Goal: Information Seeking & Learning: Learn about a topic

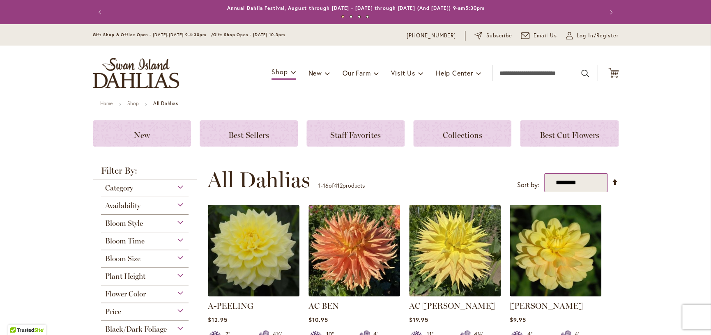
click at [590, 184] on select "**********" at bounding box center [575, 182] width 63 height 19
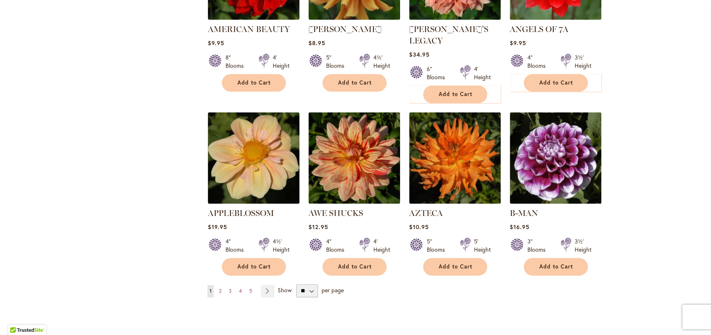
scroll to position [657, 0]
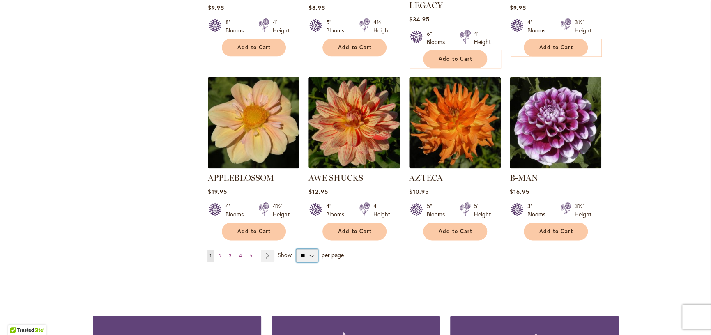
click at [307, 249] on select "** ** ** **" at bounding box center [307, 255] width 22 height 13
select select "**"
click at [296, 249] on select "** ** ** **" at bounding box center [307, 255] width 22 height 13
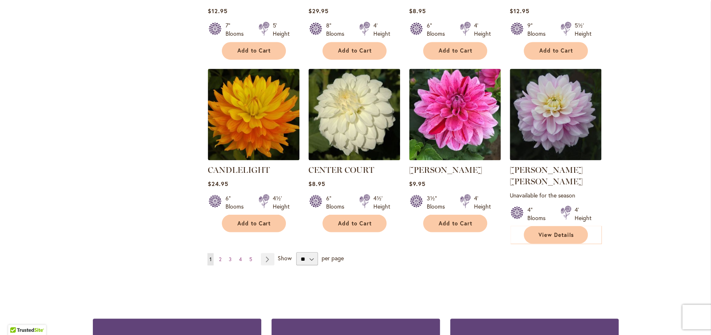
scroll to position [2835, 0]
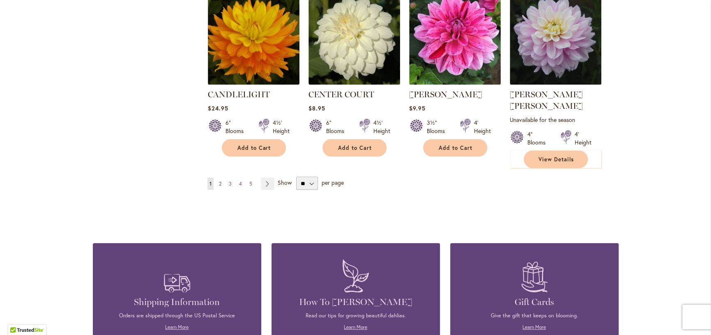
click at [219, 180] on span "2" at bounding box center [220, 183] width 2 height 6
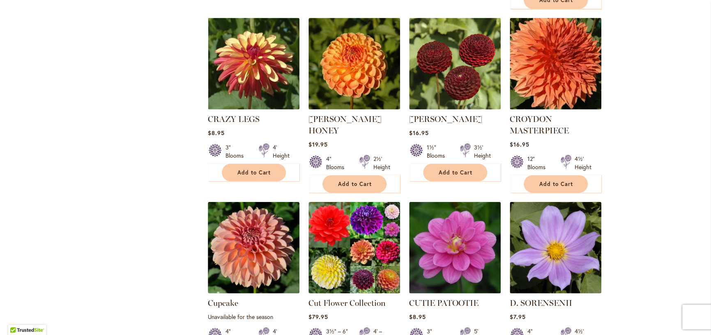
scroll to position [1109, 0]
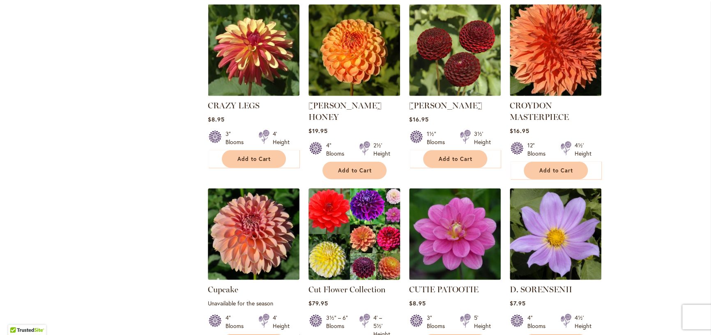
click at [351, 192] on img at bounding box center [354, 235] width 96 height 96
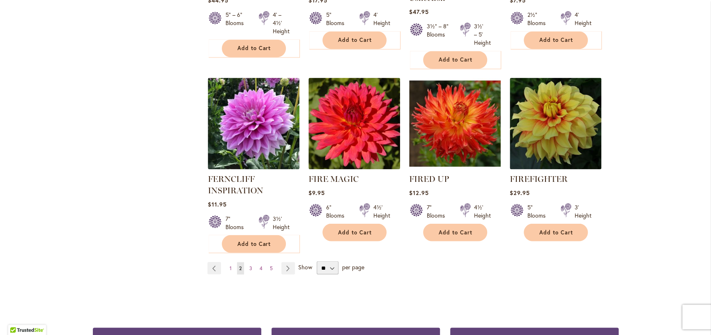
scroll to position [2835, 0]
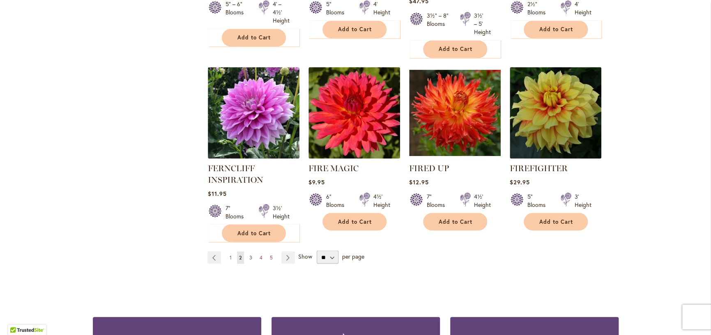
click at [247, 251] on link "Page 3" at bounding box center [250, 257] width 7 height 12
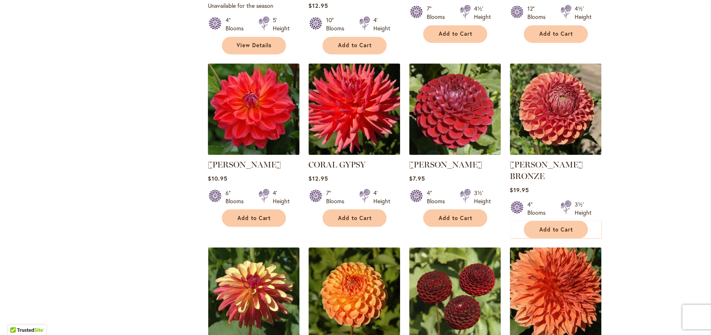
scroll to position [986, 0]
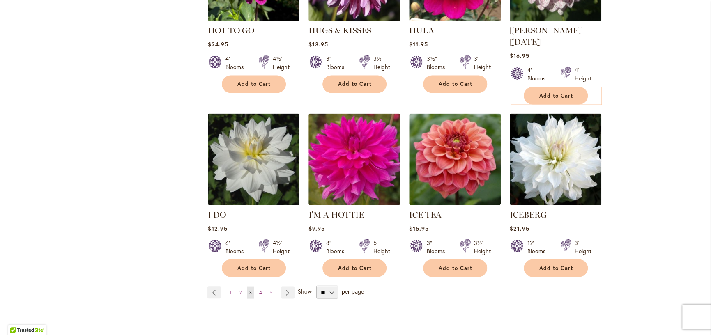
scroll to position [2794, 0]
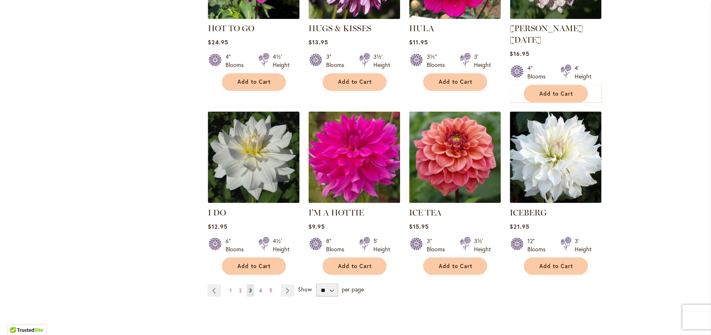
click at [259, 287] on span "4" at bounding box center [260, 290] width 3 height 6
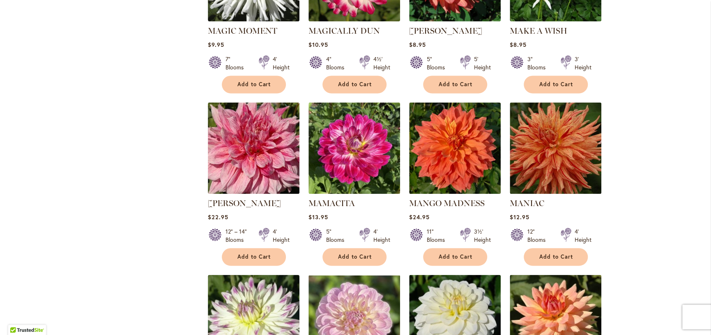
scroll to position [2753, 0]
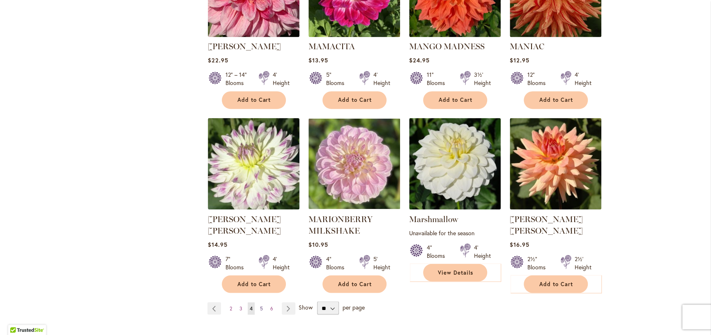
click at [260, 305] on span "5" at bounding box center [261, 308] width 3 height 6
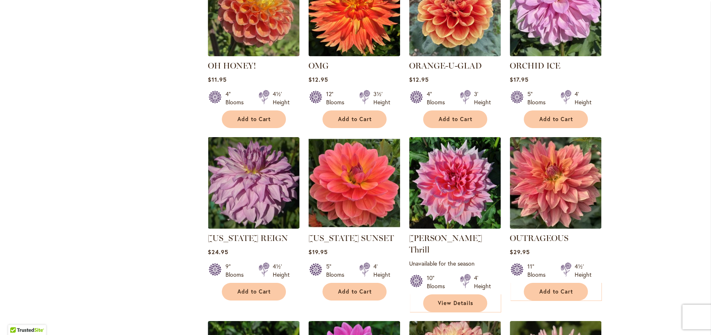
scroll to position [1644, 0]
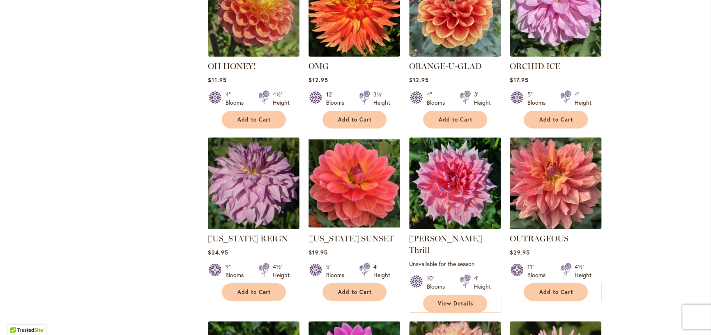
click at [563, 155] on img at bounding box center [555, 184] width 96 height 96
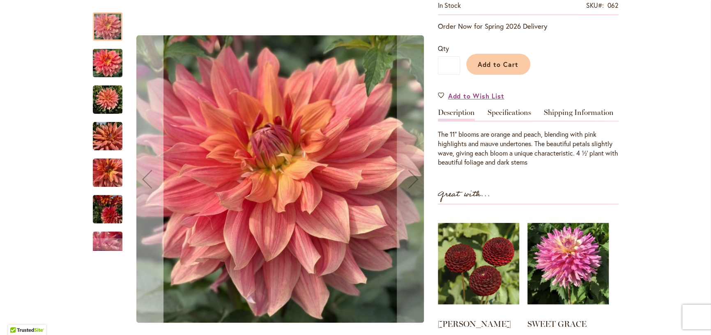
scroll to position [164, 0]
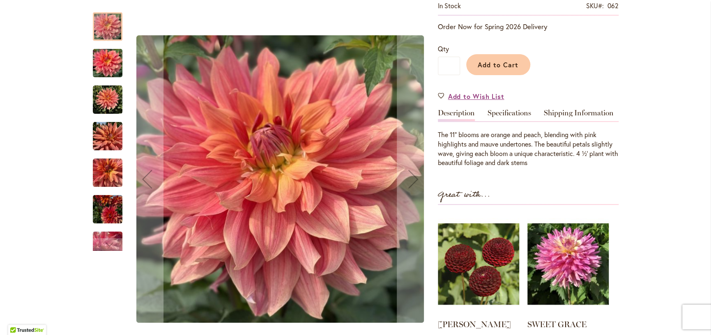
click at [95, 100] on img "OUTRAGEOUS" at bounding box center [108, 100] width 30 height 30
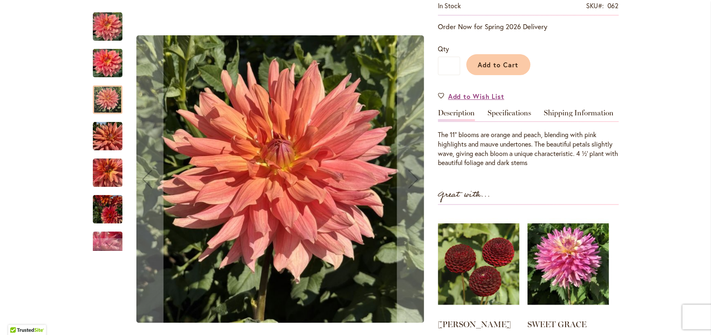
click at [107, 67] on img "OUTRAGEOUS" at bounding box center [108, 63] width 30 height 39
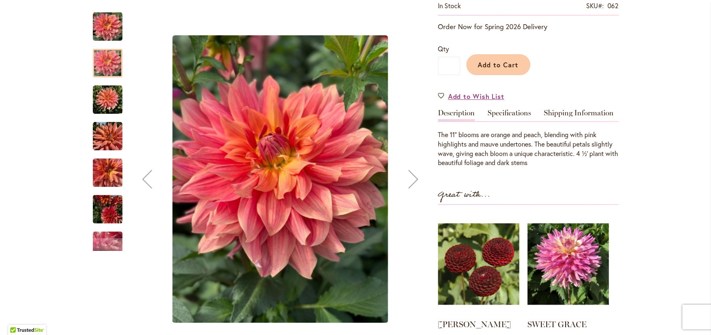
click at [109, 175] on img "OUTRAGEOUS" at bounding box center [108, 173] width 30 height 30
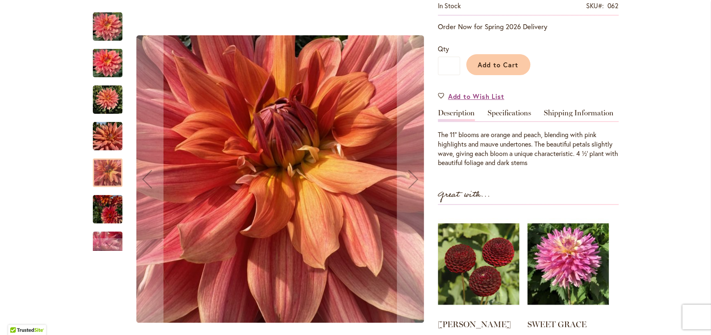
click at [108, 213] on img "OUTRAGEOUS" at bounding box center [108, 209] width 30 height 39
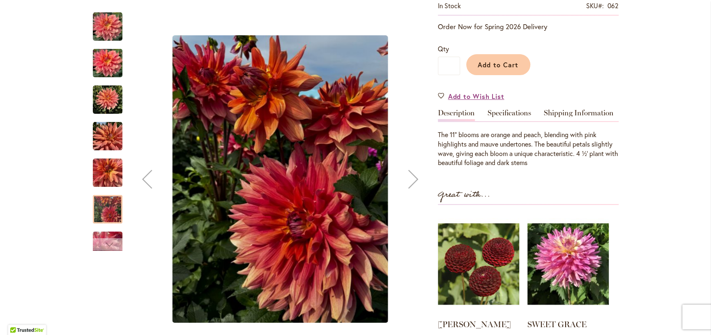
click at [104, 247] on div "Next" at bounding box center [107, 244] width 12 height 12
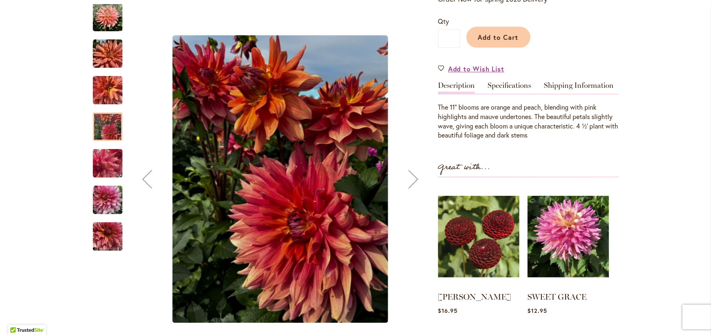
scroll to position [205, 0]
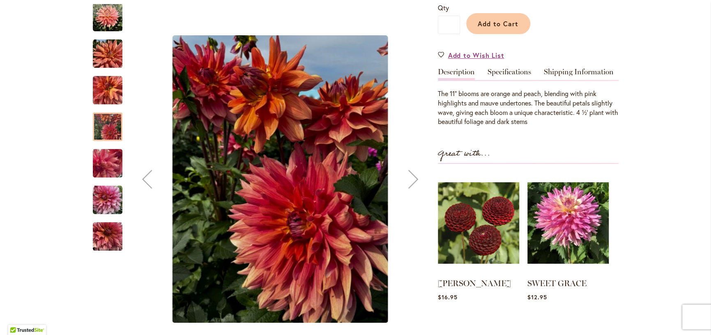
click at [101, 203] on img "OUTRAGEOUS" at bounding box center [108, 200] width 30 height 30
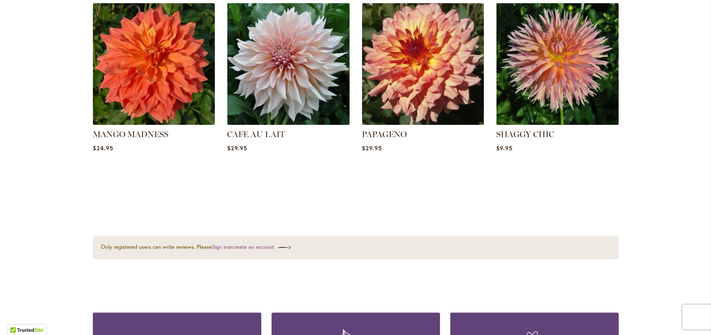
scroll to position [329, 0]
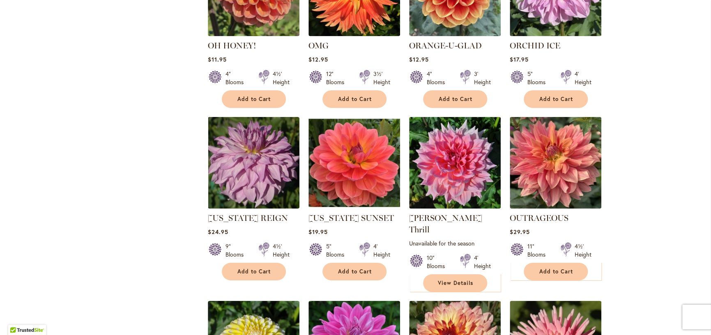
scroll to position [1685, 0]
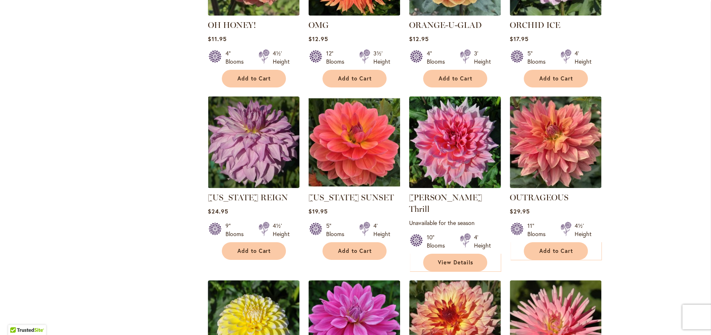
click at [454, 120] on img at bounding box center [455, 143] width 96 height 96
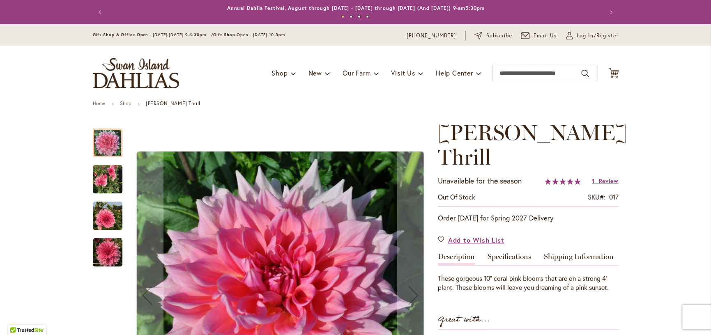
scroll to position [123, 0]
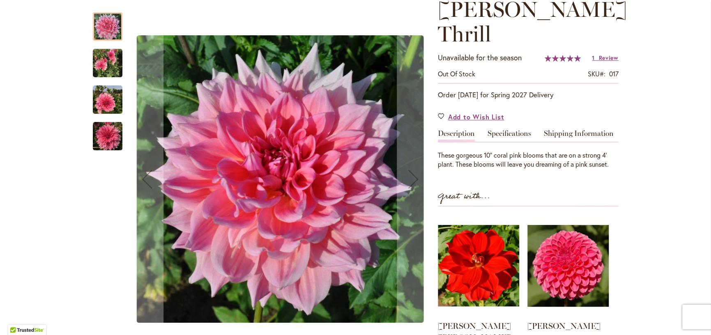
click at [96, 99] on img "Otto's Thrill" at bounding box center [108, 100] width 30 height 30
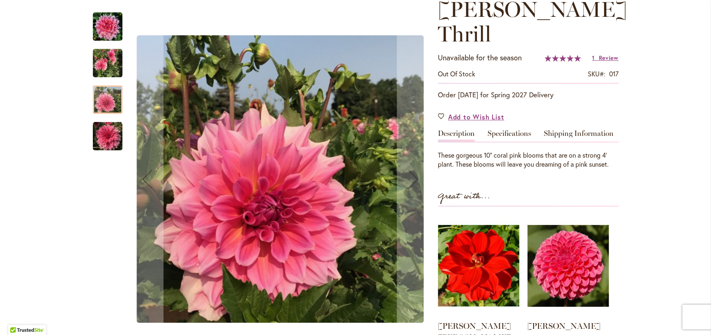
click at [100, 141] on img "Otto's Thrill" at bounding box center [108, 137] width 30 height 30
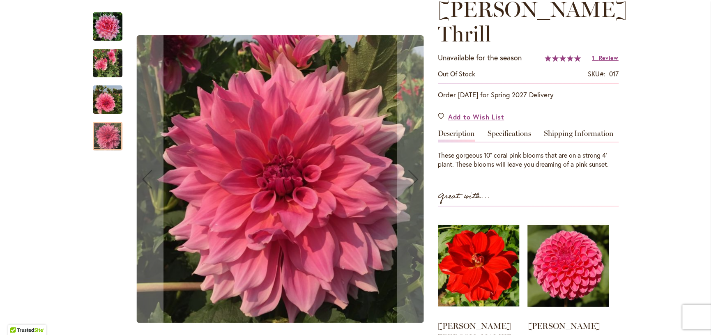
click at [104, 26] on img "Otto's Thrill" at bounding box center [108, 27] width 30 height 30
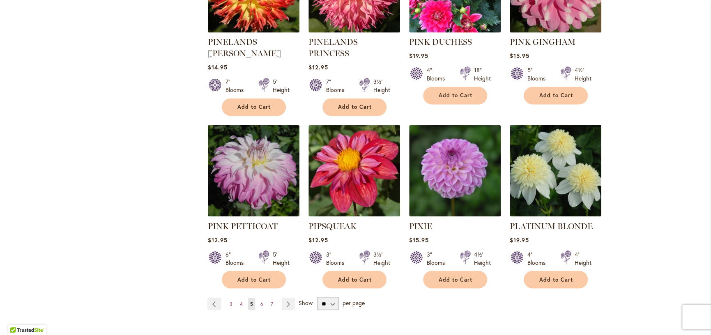
scroll to position [2835, 0]
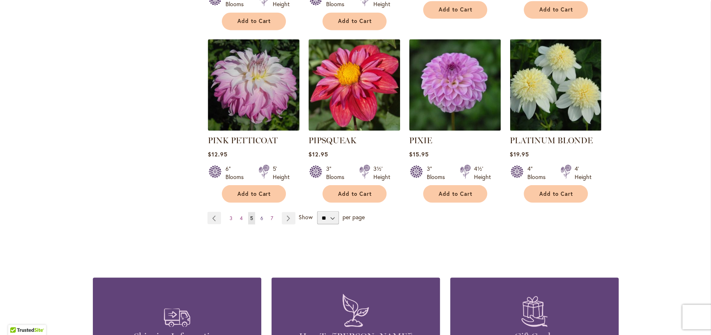
click at [261, 215] on span "6" at bounding box center [262, 218] width 3 height 6
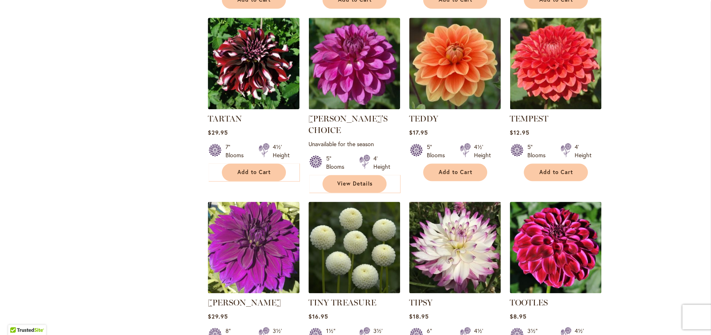
scroll to position [2753, 0]
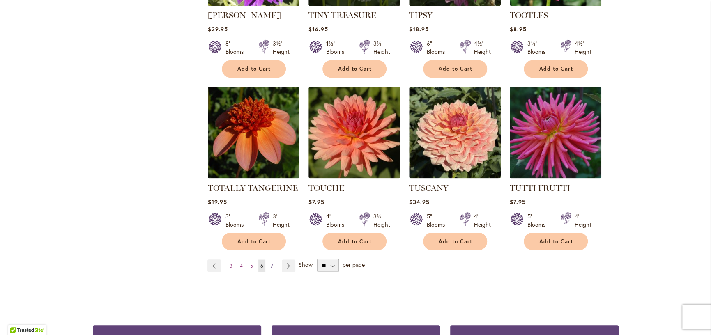
click at [269, 260] on link "Page 7" at bounding box center [272, 266] width 7 height 12
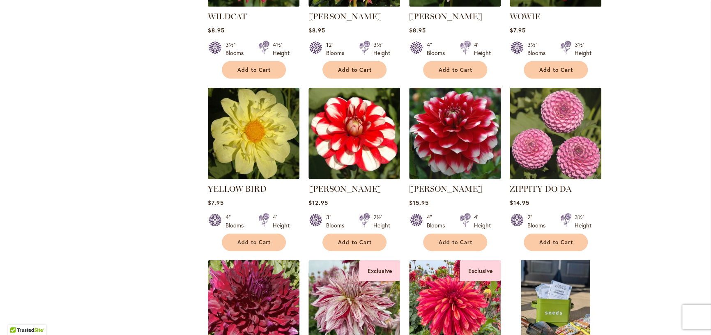
scroll to position [863, 0]
